Goal: Task Accomplishment & Management: Manage account settings

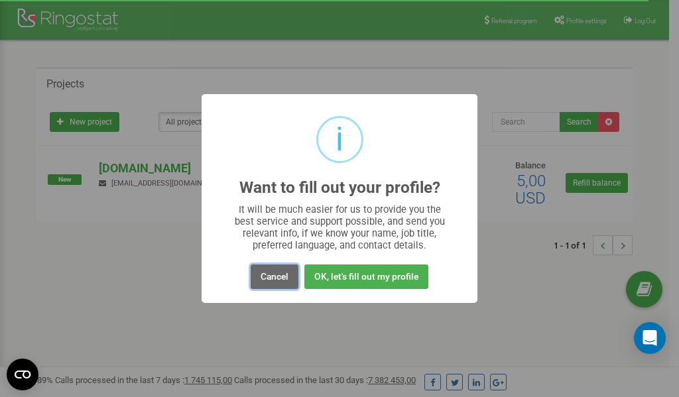
click at [277, 280] on button "Cancel" at bounding box center [275, 276] width 48 height 25
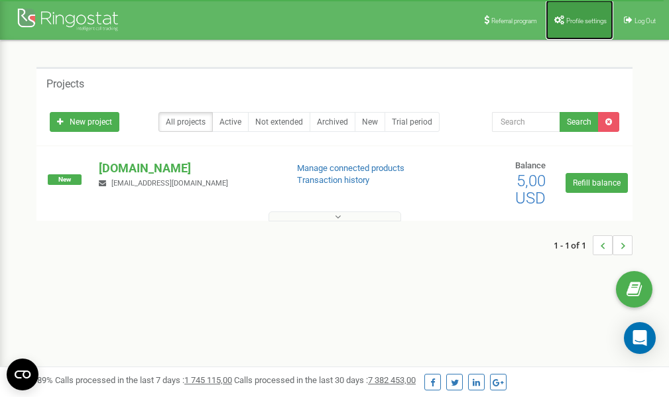
click at [583, 12] on link "Profile settings" at bounding box center [580, 20] width 68 height 40
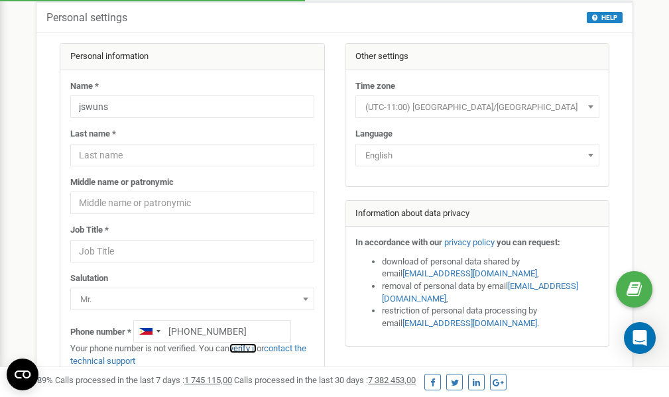
click at [251, 349] on link "verify it" at bounding box center [242, 348] width 27 height 10
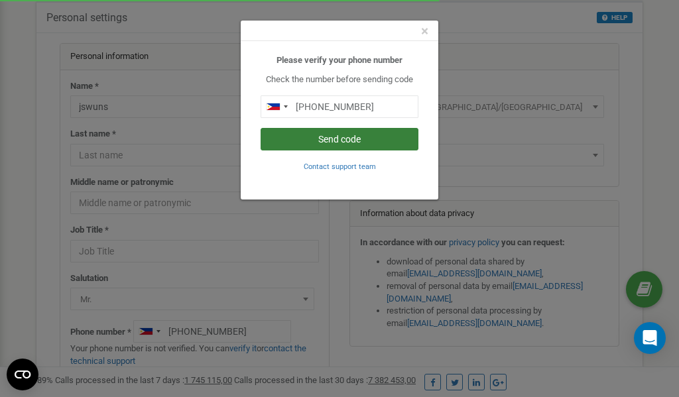
click at [333, 142] on button "Send code" at bounding box center [339, 139] width 158 height 23
